Goal: Task Accomplishment & Management: Complete application form

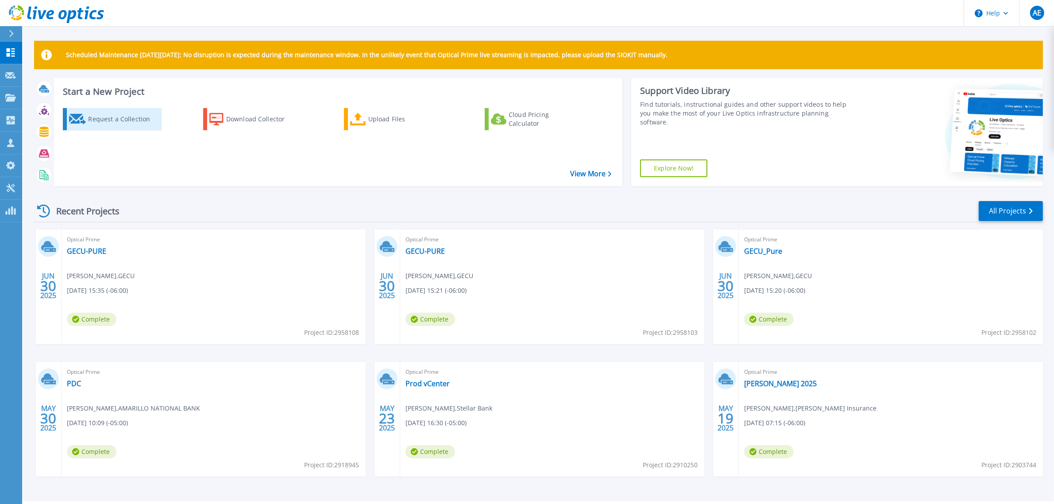
click at [127, 119] on div "Request a Collection" at bounding box center [123, 119] width 71 height 18
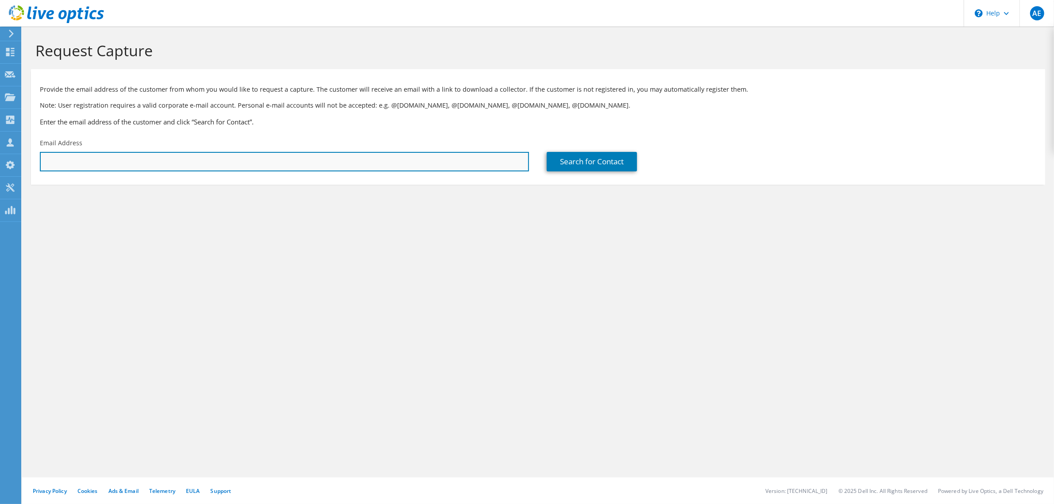
click at [207, 169] on input "text" at bounding box center [284, 161] width 489 height 19
click at [76, 166] on input "text" at bounding box center [284, 161] width 489 height 19
paste input "[EMAIL_ADDRESS][DOMAIN_NAME]"
type input "[EMAIL_ADDRESS][DOMAIN_NAME]"
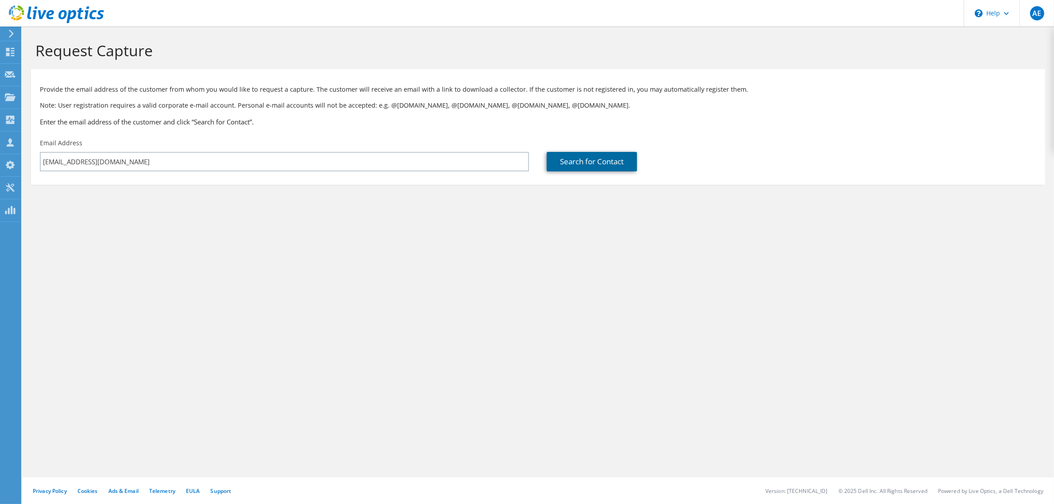
click at [565, 165] on link "Search for Contact" at bounding box center [592, 161] width 90 height 19
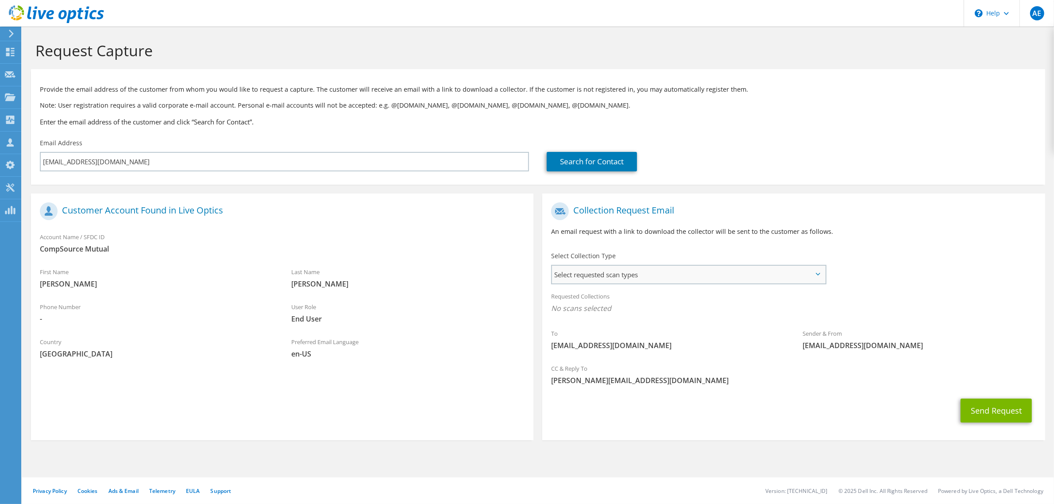
click at [592, 268] on span "Select requested scan types" at bounding box center [688, 275] width 273 height 18
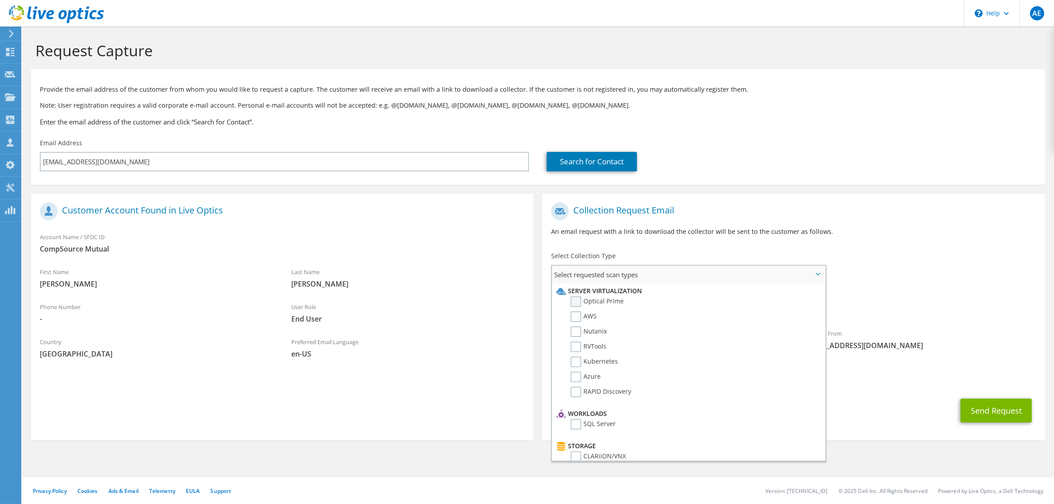
click at [581, 301] on label "Optical Prime" at bounding box center [596, 301] width 53 height 11
click at [0, 0] on input "Optical Prime" at bounding box center [0, 0] width 0 height 0
click at [874, 231] on p "An email request with a link to download the collector will be sent to the cust…" at bounding box center [793, 232] width 485 height 10
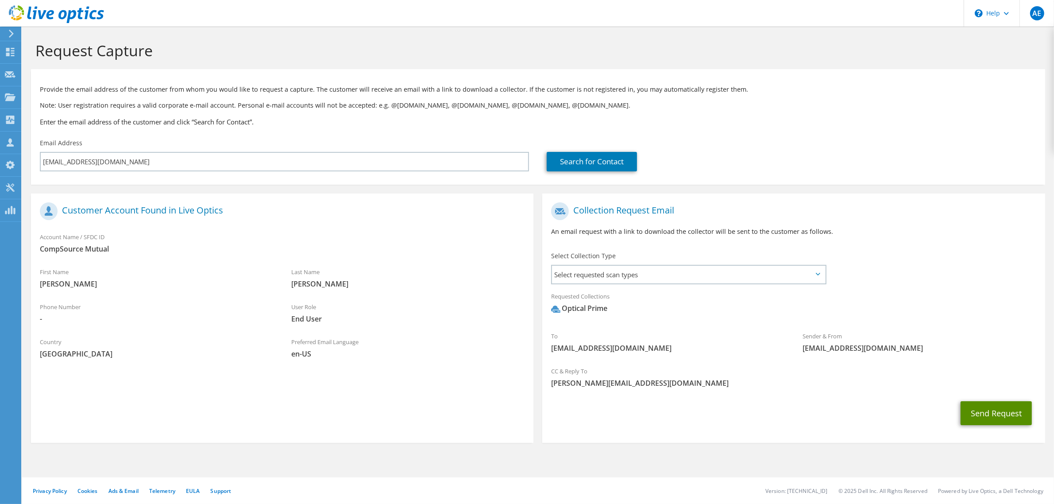
click at [982, 412] on button "Send Request" at bounding box center [995, 413] width 71 height 24
